Goal: Check status: Check status

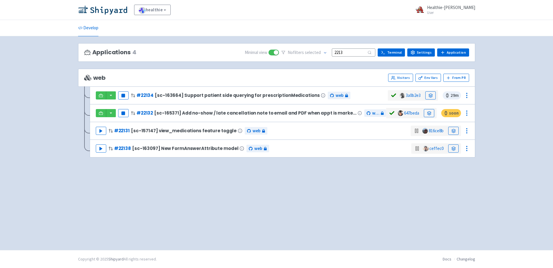
click at [355, 50] on input "2213" at bounding box center [354, 52] width 44 height 8
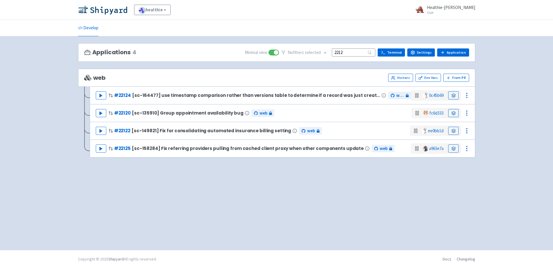
type input "2212"
click at [450, 131] on link at bounding box center [453, 131] width 10 height 8
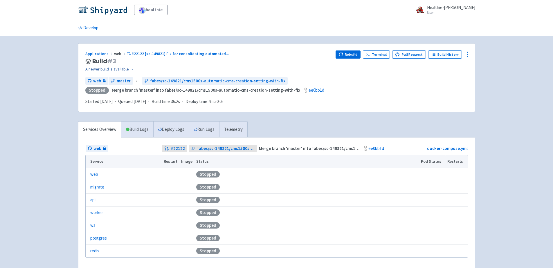
click at [127, 69] on link "A newer build is available →" at bounding box center [208, 69] width 246 height 7
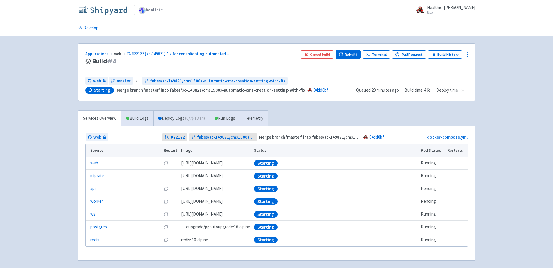
click at [110, 13] on img at bounding box center [102, 9] width 49 height 9
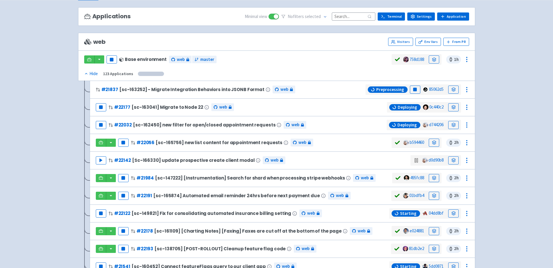
scroll to position [37, 0]
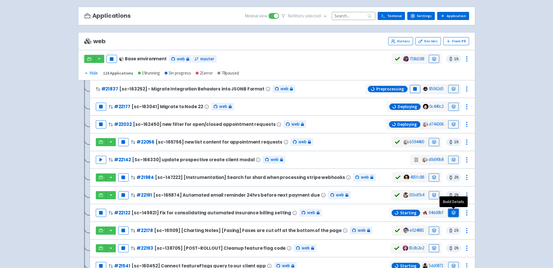
click at [454, 211] on icon at bounding box center [453, 213] width 4 height 4
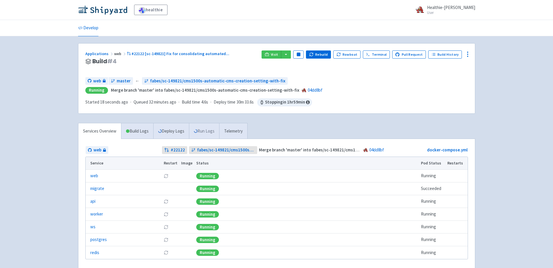
click at [213, 131] on link "Run Logs" at bounding box center [204, 131] width 30 height 16
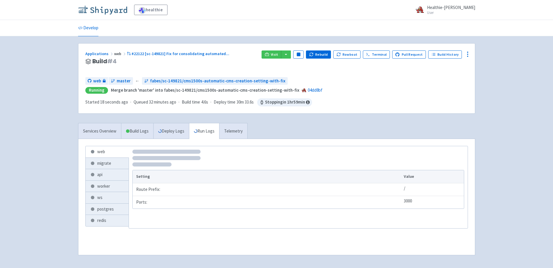
click at [109, 14] on img at bounding box center [102, 9] width 49 height 9
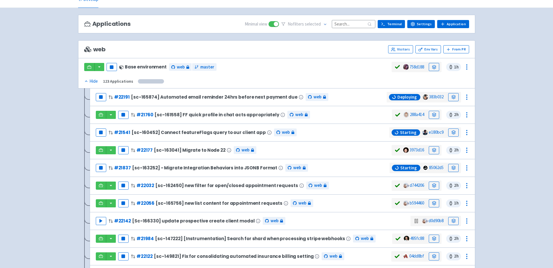
scroll to position [68, 0]
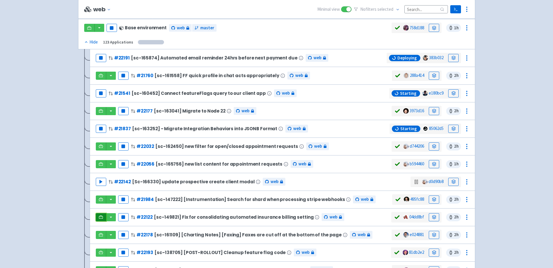
click at [103, 216] on icon at bounding box center [101, 217] width 4 height 4
